Goal: Task Accomplishment & Management: Manage account settings

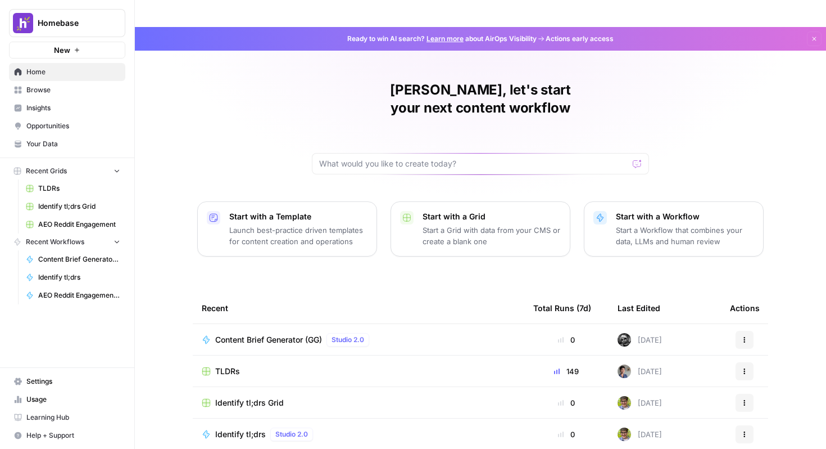
click at [58, 382] on span "Settings" at bounding box center [73, 381] width 94 height 10
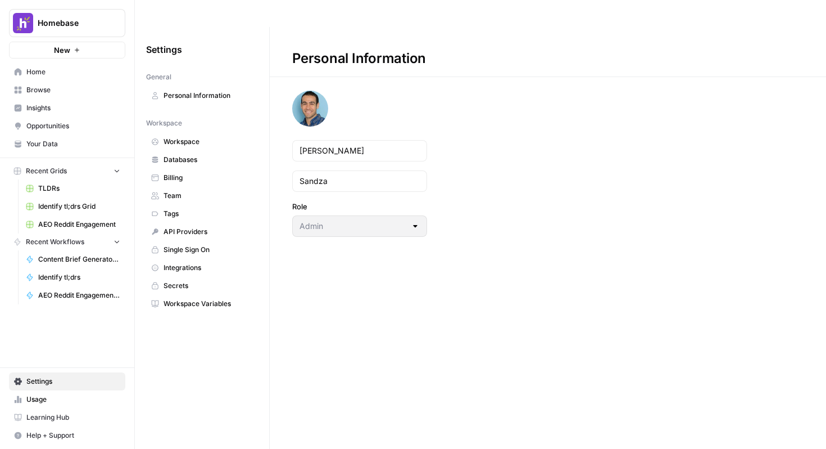
click at [189, 169] on link "Billing" at bounding box center [202, 178] width 112 height 18
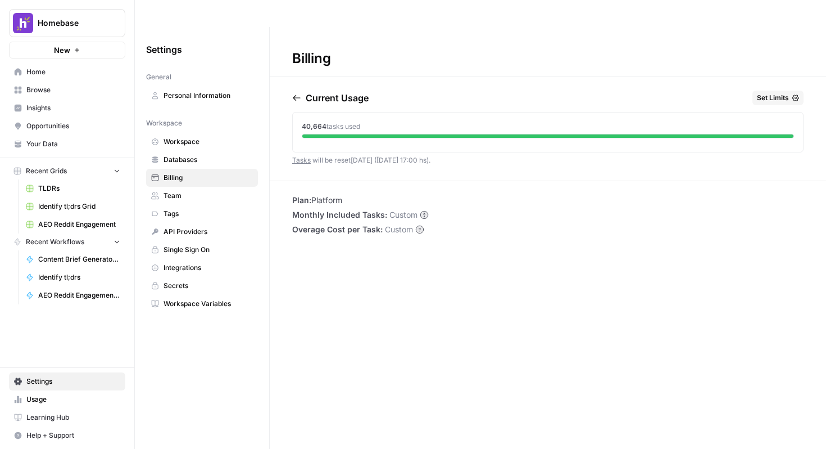
click at [472, 121] on div "40,664 tasks used" at bounding box center [548, 126] width 492 height 10
click at [200, 137] on span "Workspace" at bounding box center [208, 142] width 89 height 10
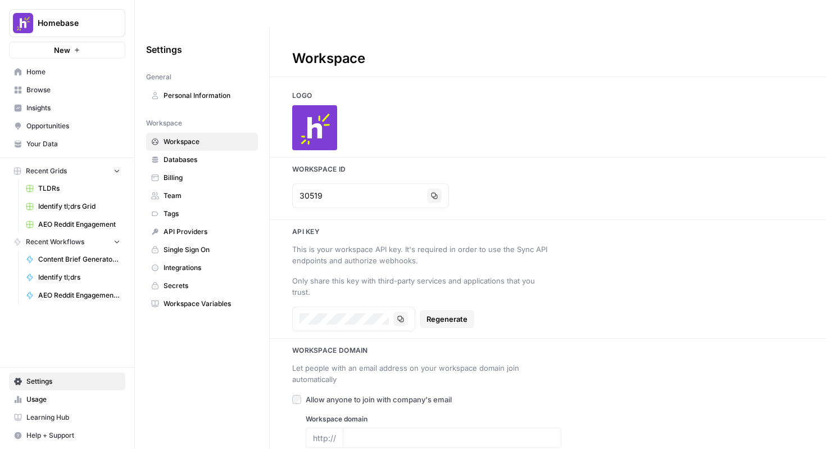
type input "[DOMAIN_NAME]"
click at [202, 151] on link "Databases" at bounding box center [202, 160] width 112 height 18
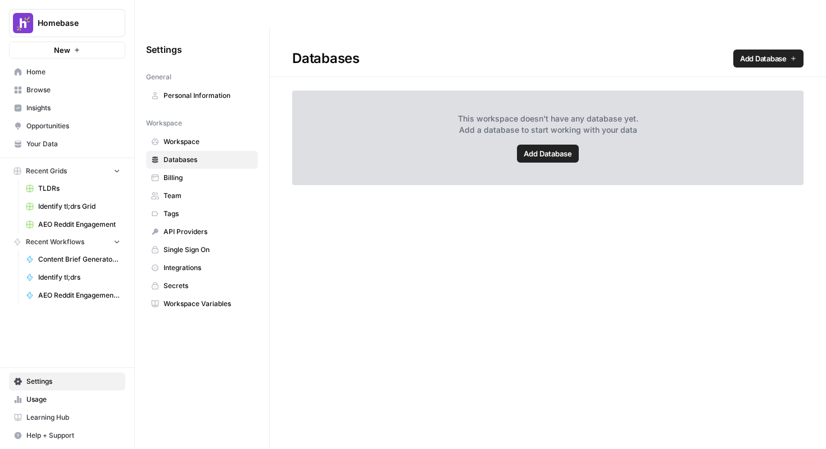
click at [202, 191] on span "Team" at bounding box center [208, 196] width 89 height 10
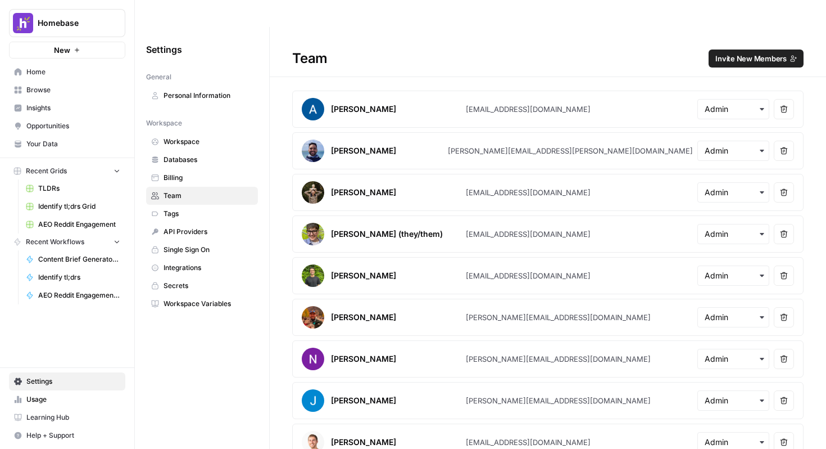
click at [780, 182] on button "Remove user" at bounding box center [784, 192] width 20 height 20
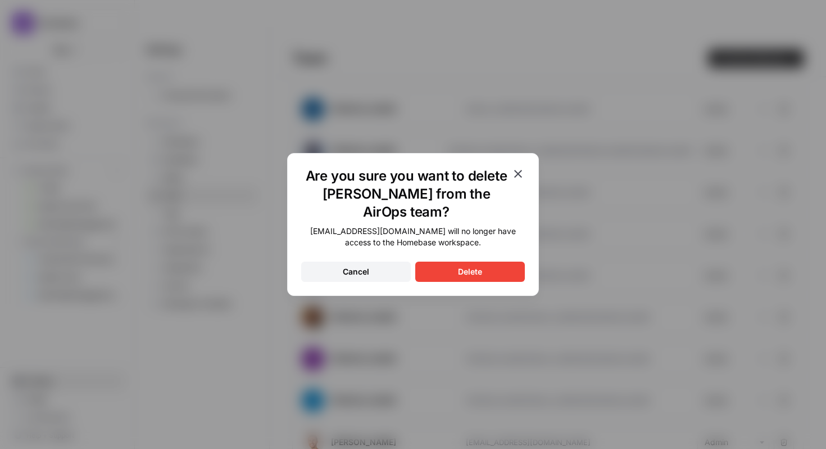
click at [484, 269] on button "Delete" at bounding box center [470, 271] width 110 height 20
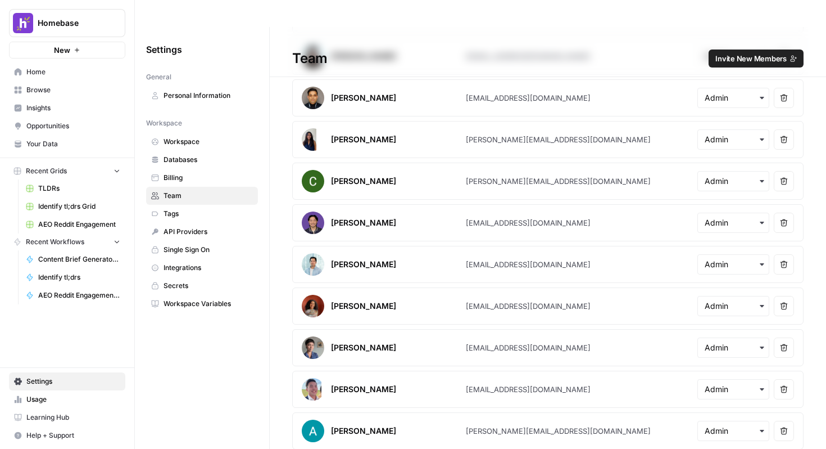
scroll to position [821, 0]
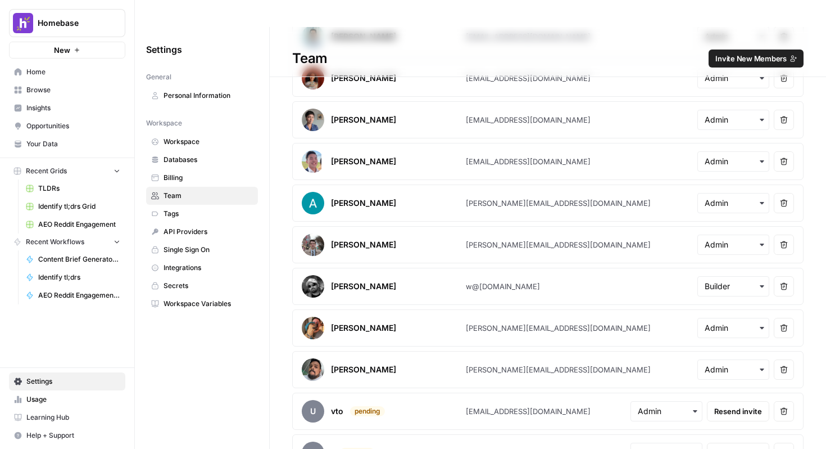
click at [785, 401] on button "Remove user" at bounding box center [784, 411] width 20 height 20
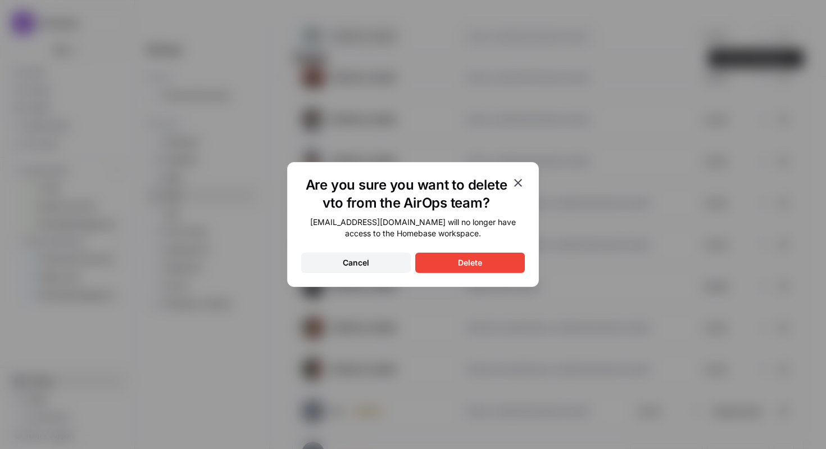
click at [503, 254] on button "Delete" at bounding box center [470, 262] width 110 height 20
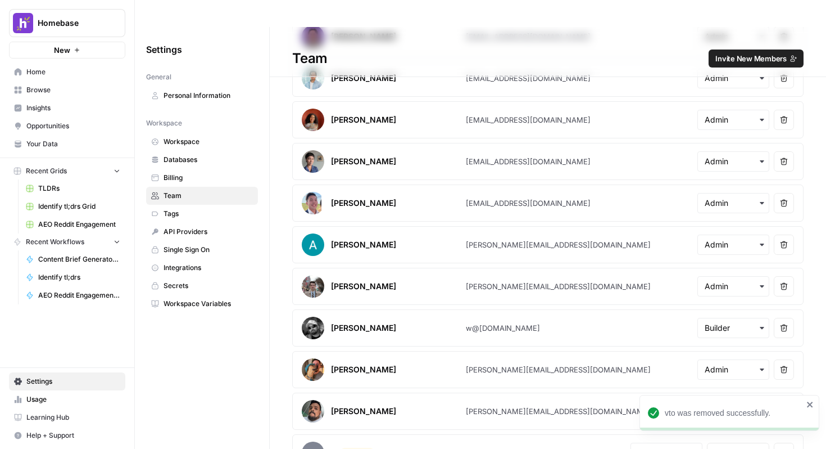
click at [810, 401] on icon "close" at bounding box center [811, 404] width 8 height 9
click at [789, 442] on button "Remove user" at bounding box center [784, 452] width 20 height 20
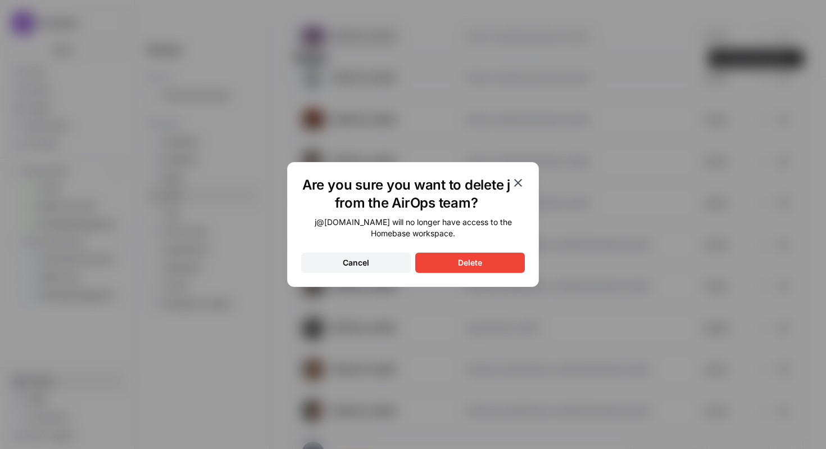
click at [503, 260] on button "Delete" at bounding box center [470, 262] width 110 height 20
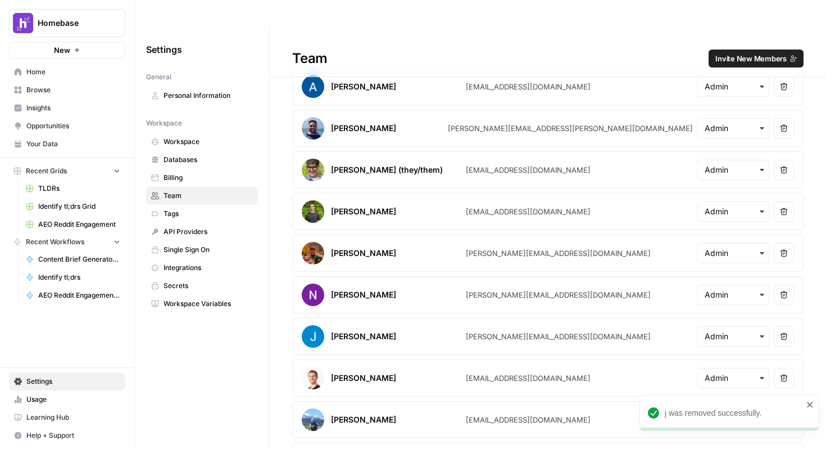
scroll to position [0, 0]
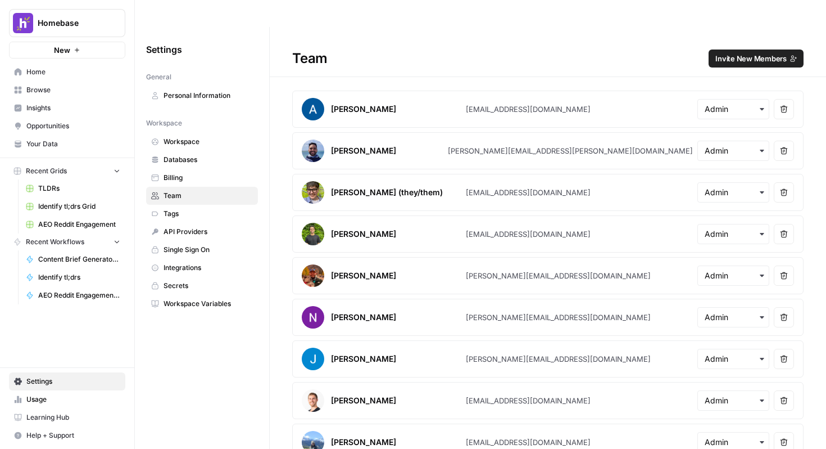
click at [201, 173] on span "Billing" at bounding box center [208, 178] width 89 height 10
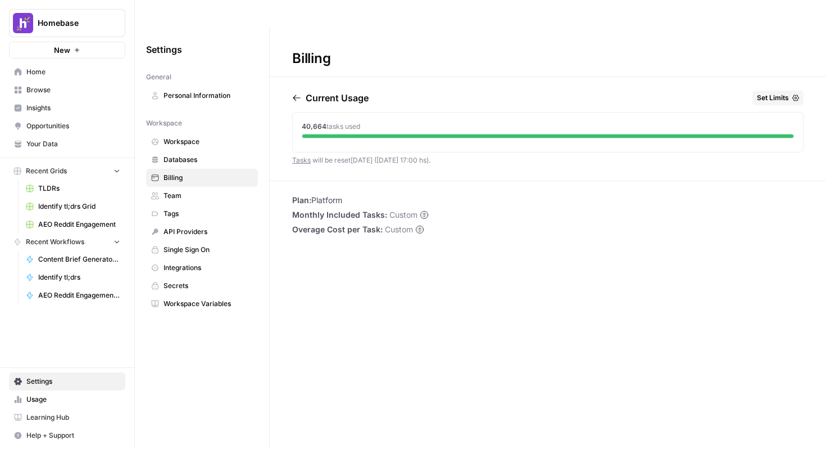
click at [511, 121] on div "40,664 tasks used" at bounding box center [548, 126] width 492 height 10
click at [482, 119] on div "40,664 tasks used" at bounding box center [548, 129] width 510 height 35
click at [421, 211] on circle at bounding box center [423, 214] width 7 height 7
click at [418, 225] on circle at bounding box center [419, 228] width 7 height 7
click at [44, 108] on span "Insights" at bounding box center [73, 108] width 94 height 10
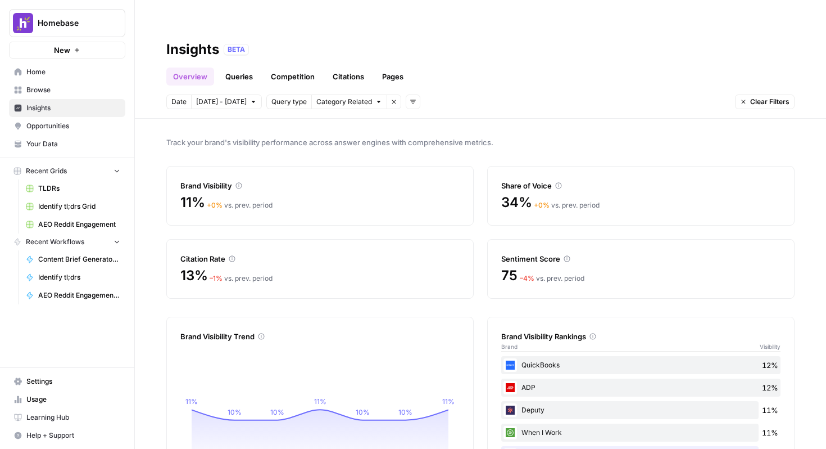
click at [67, 129] on span "Opportunities" at bounding box center [73, 126] width 94 height 10
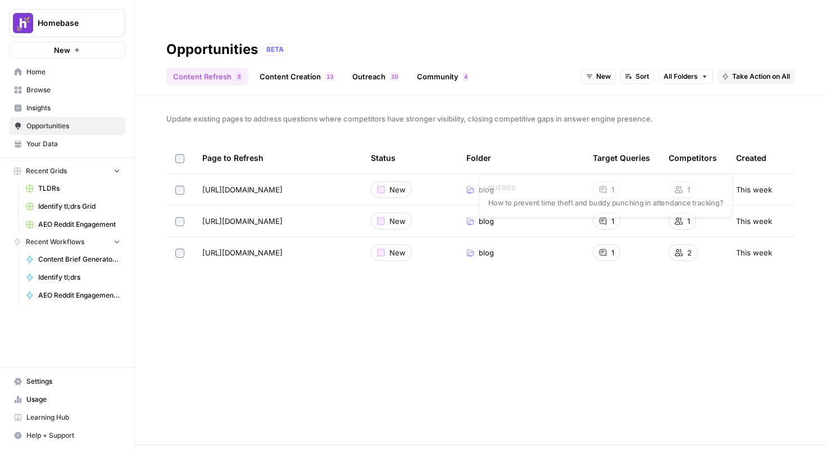
click at [610, 181] on div "1" at bounding box center [607, 189] width 28 height 17
